Goal: Find specific page/section: Find specific page/section

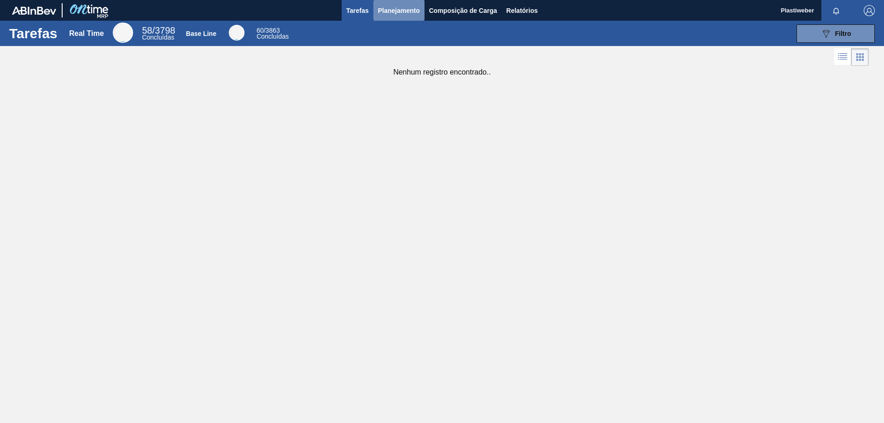
click at [392, 12] on span "Planejamento" at bounding box center [399, 10] width 42 height 11
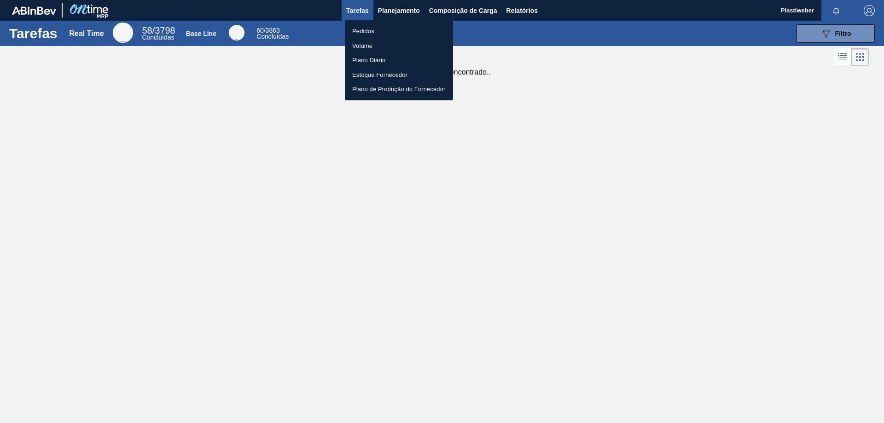
click at [381, 31] on li "Pedidos" at bounding box center [399, 31] width 108 height 15
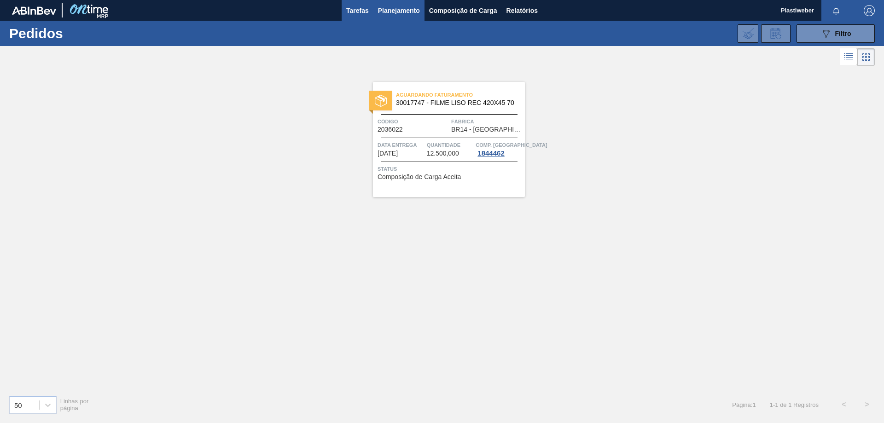
click at [362, 13] on span "Tarefas" at bounding box center [357, 10] width 23 height 11
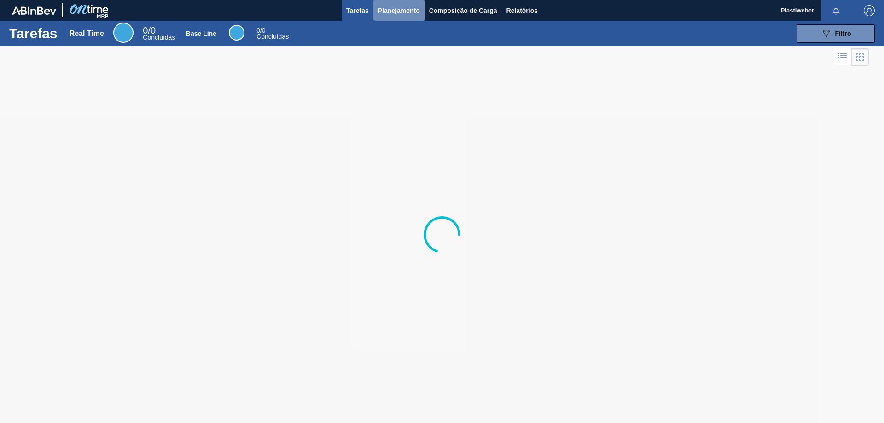
click at [401, 14] on span "Planejamento" at bounding box center [399, 10] width 42 height 11
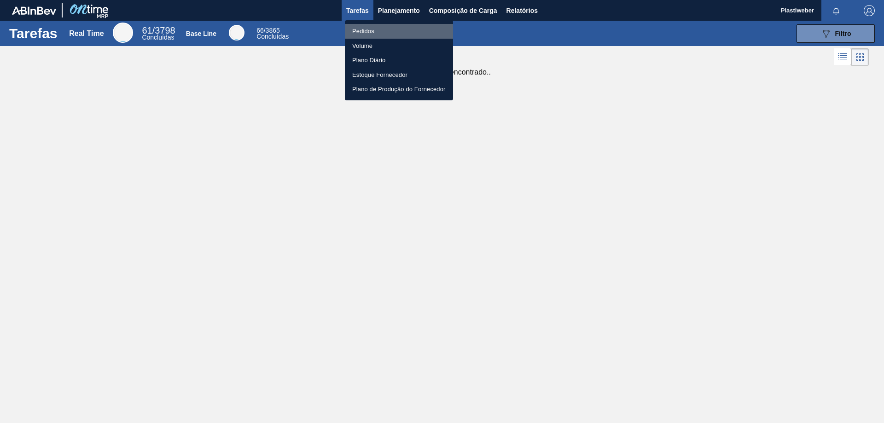
click at [381, 33] on li "Pedidos" at bounding box center [399, 31] width 108 height 15
